Goal: Task Accomplishment & Management: Use online tool/utility

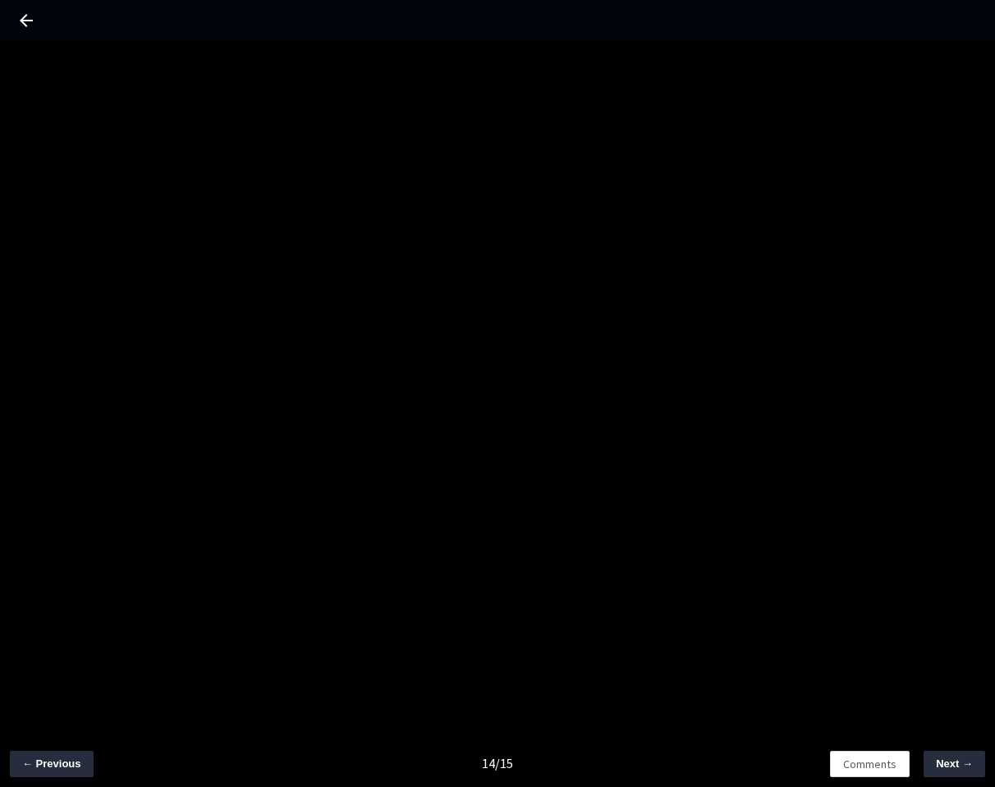
click at [23, 25] on icon at bounding box center [26, 21] width 20 height 20
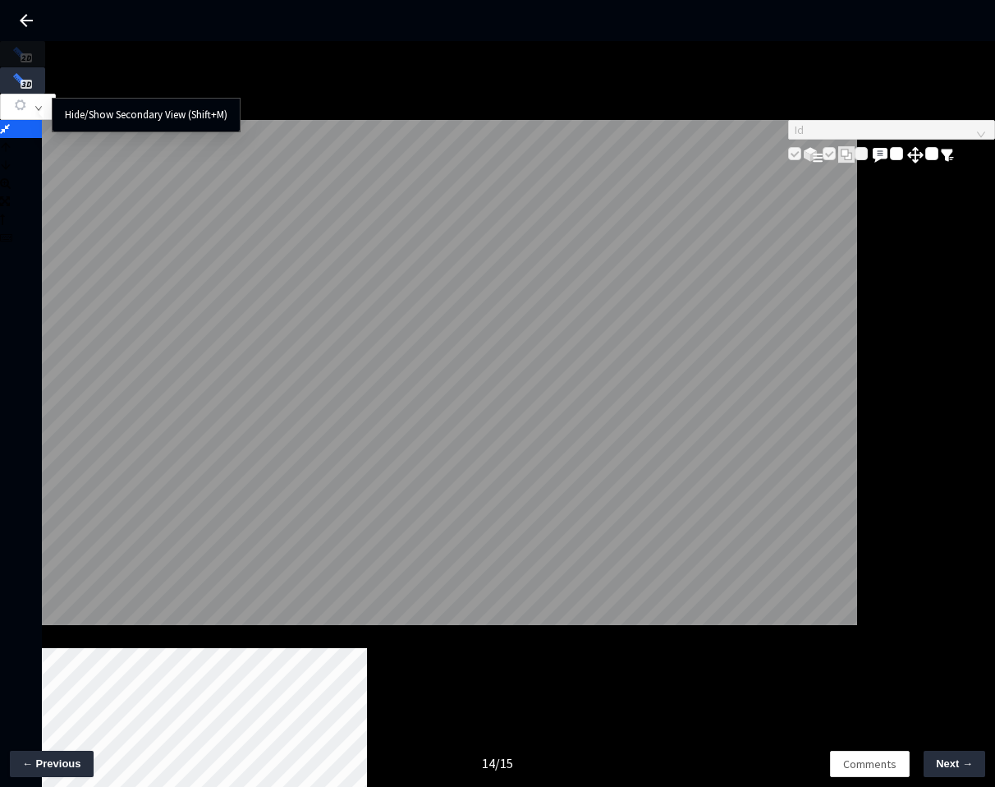
click at [10, 123] on icon at bounding box center [5, 128] width 10 height 11
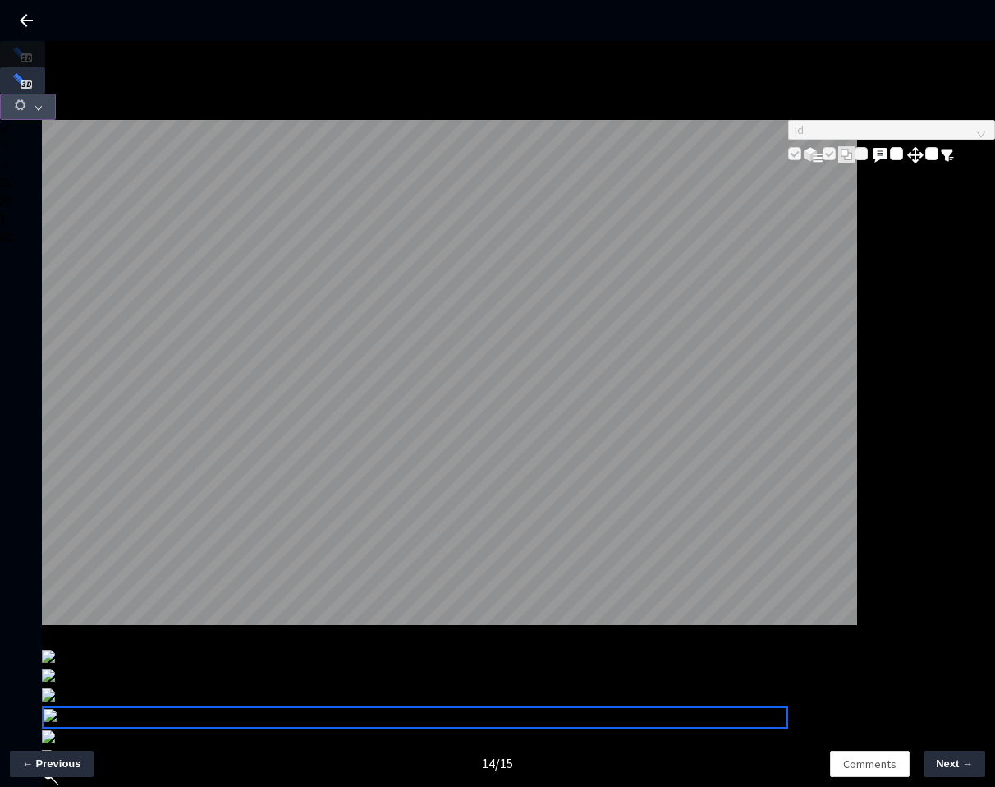
click at [56, 94] on button "button" at bounding box center [28, 107] width 56 height 26
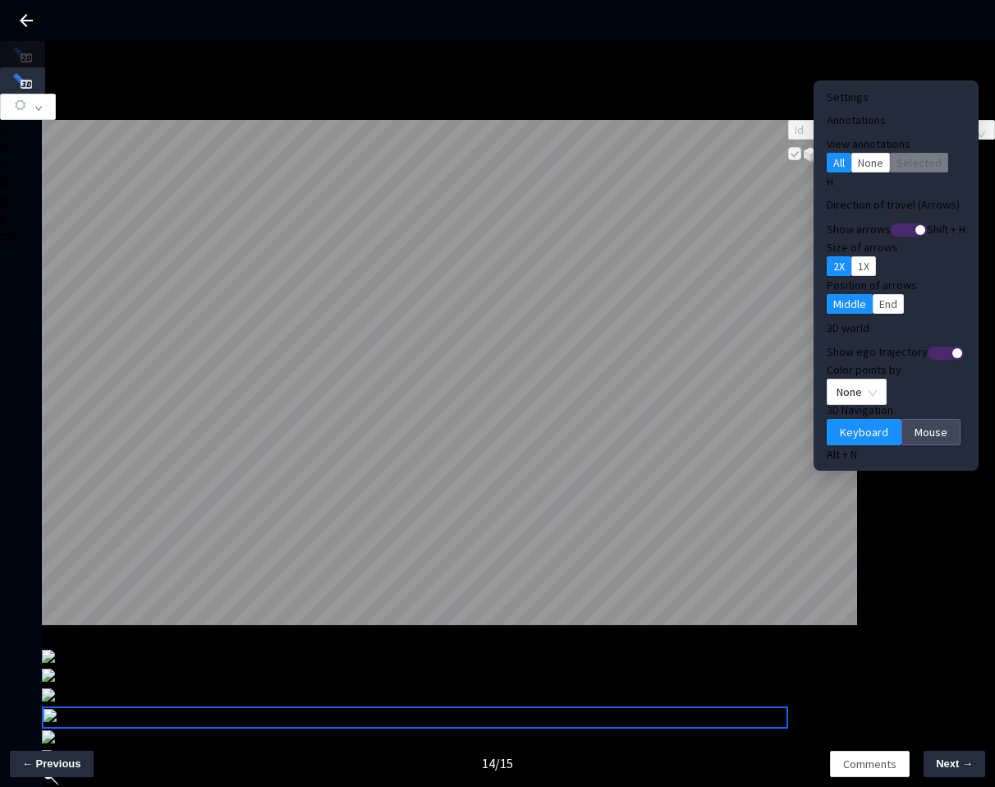
click at [915, 423] on span "Mouse" at bounding box center [931, 432] width 33 height 18
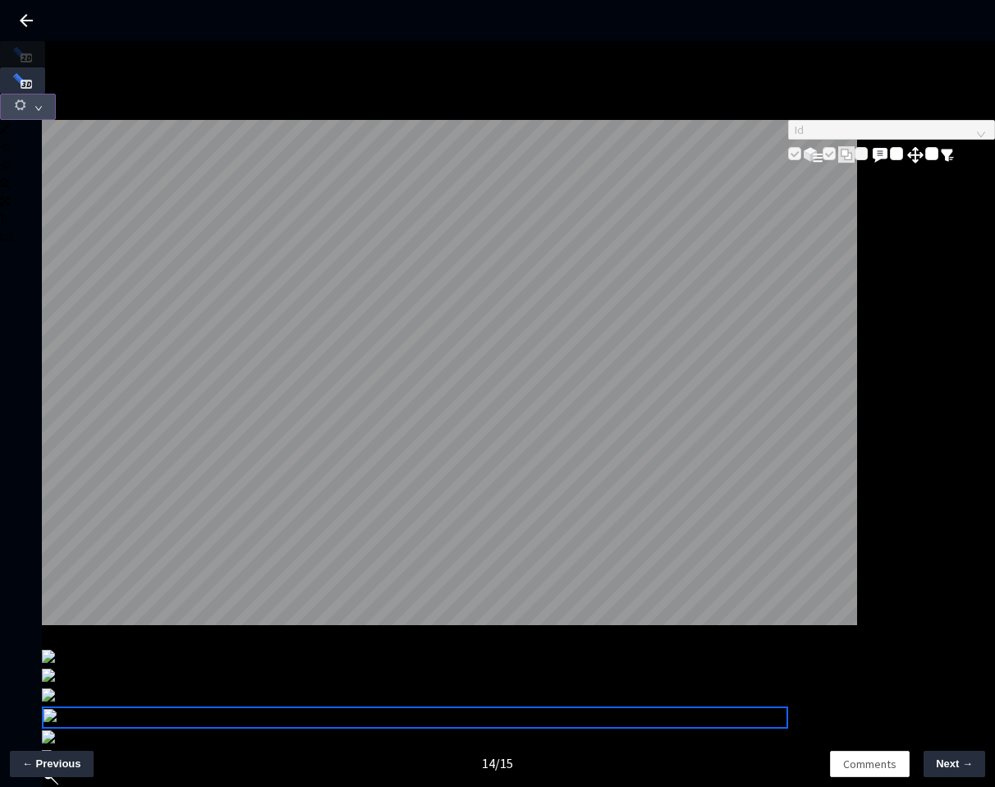
click at [43, 104] on icon "down" at bounding box center [38, 108] width 8 height 8
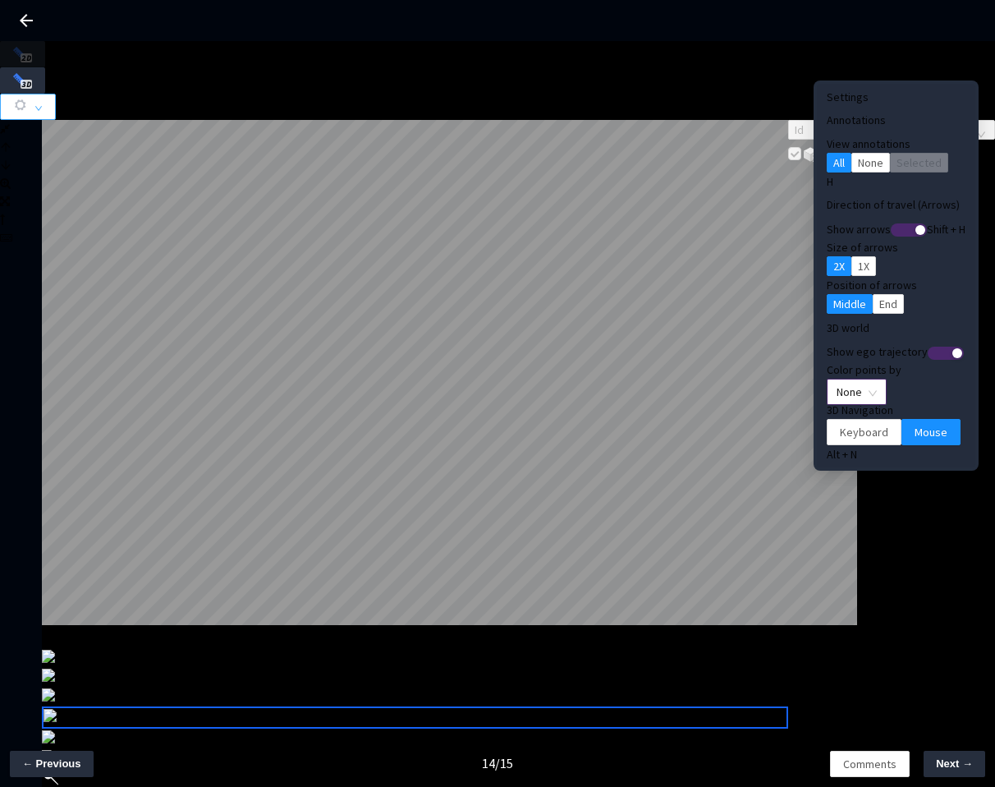
click at [843, 379] on span "None" at bounding box center [857, 391] width 40 height 25
click at [832, 425] on div "Point Intensity" at bounding box center [829, 416] width 75 height 20
click at [867, 165] on div "Id" at bounding box center [892, 142] width 208 height 45
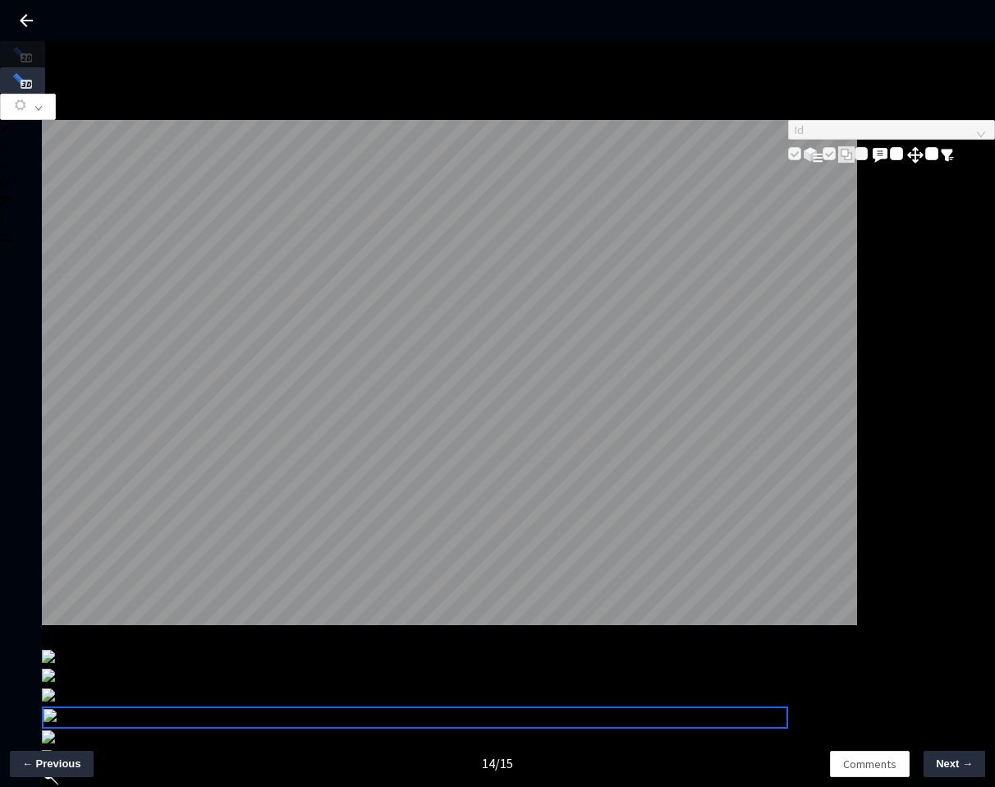
click at [792, 259] on div "Id" at bounding box center [892, 469] width 208 height 698
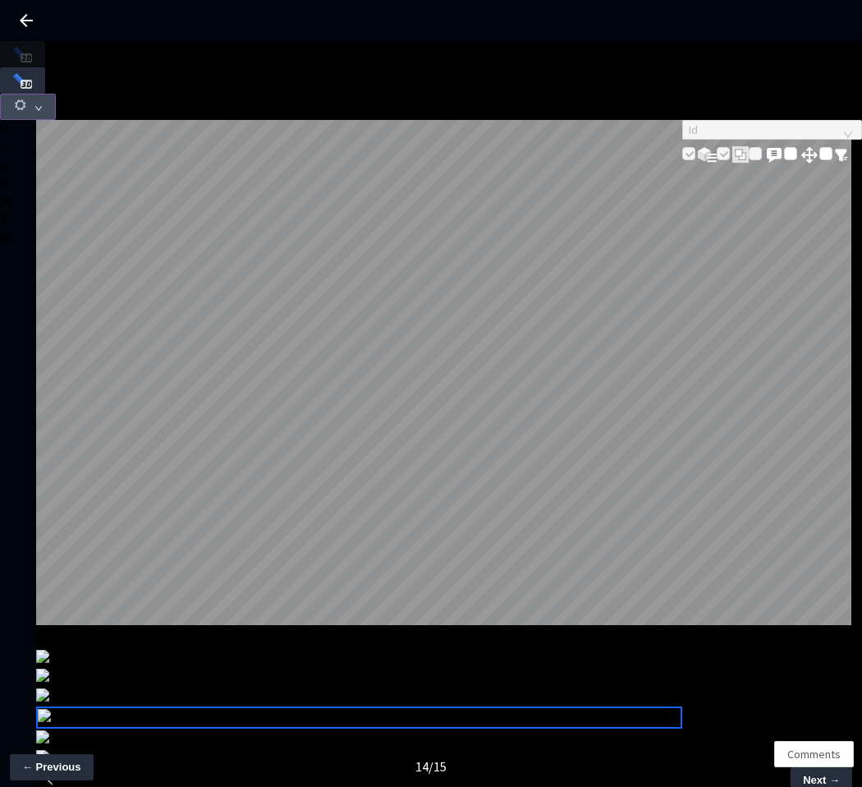
click at [56, 94] on button "button" at bounding box center [28, 107] width 56 height 26
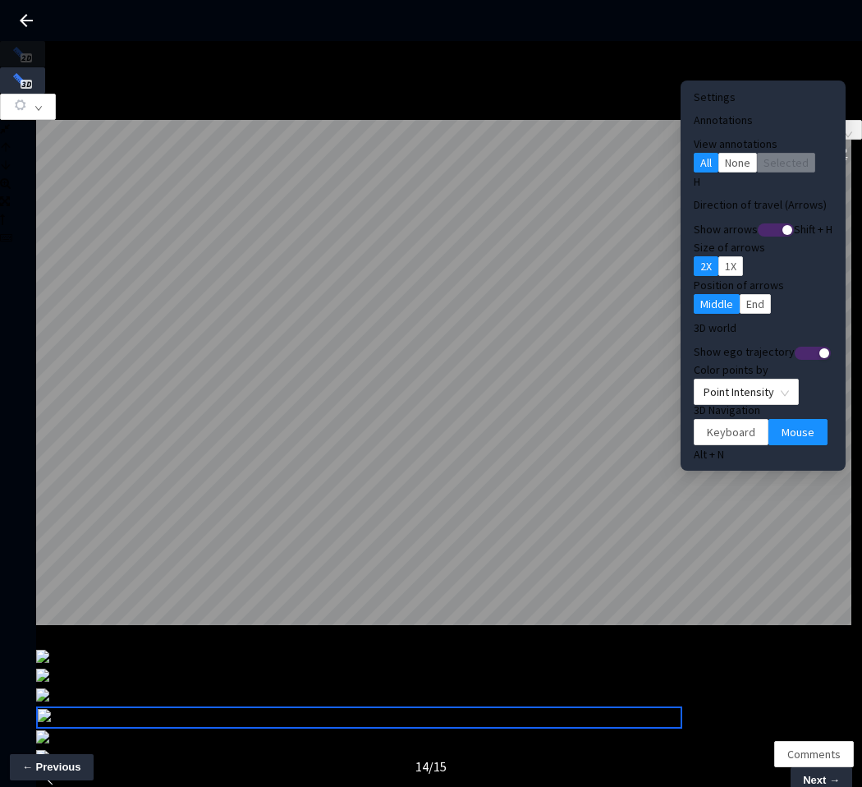
click at [731, 165] on div "Id" at bounding box center [772, 142] width 180 height 45
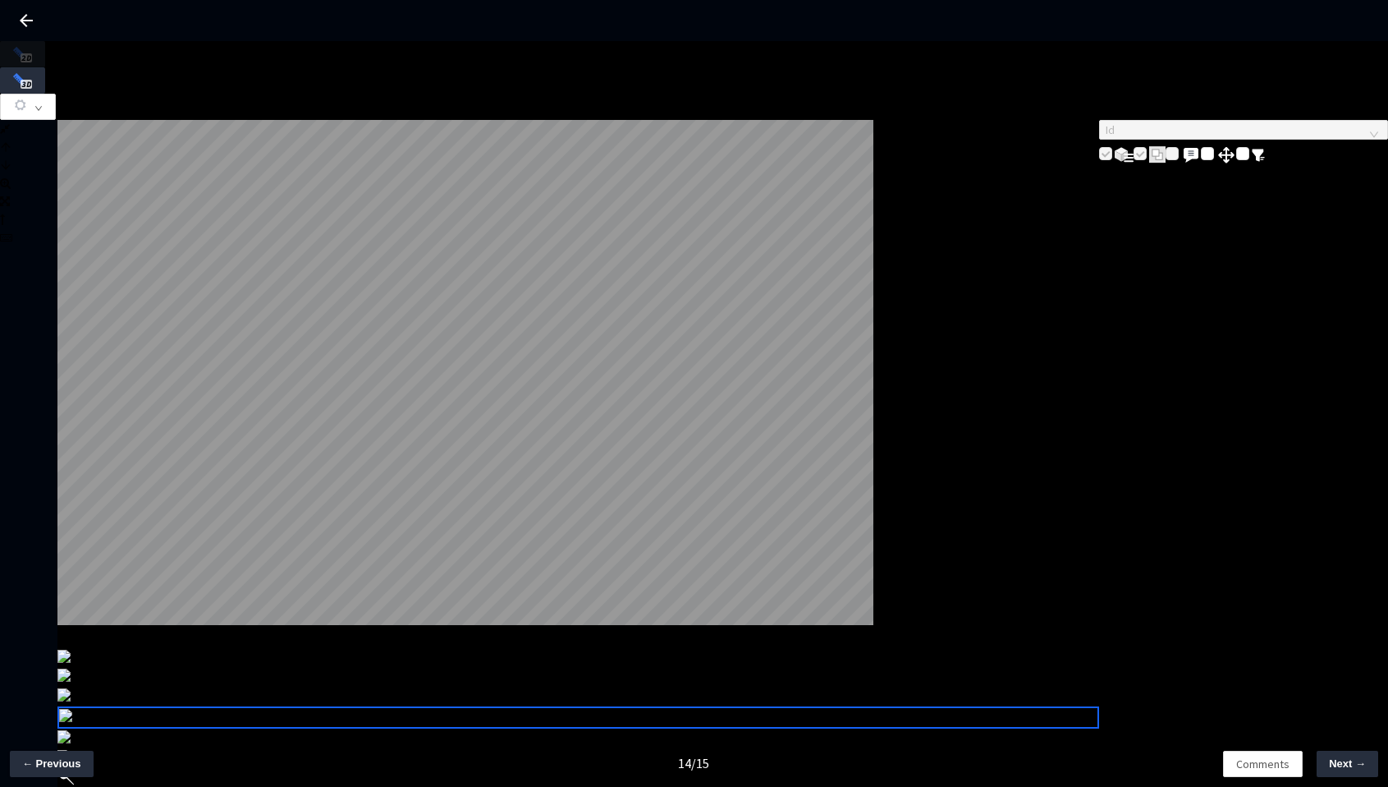
click at [873, 327] on div at bounding box center [464, 375] width 815 height 510
